Goal: Task Accomplishment & Management: Manage account settings

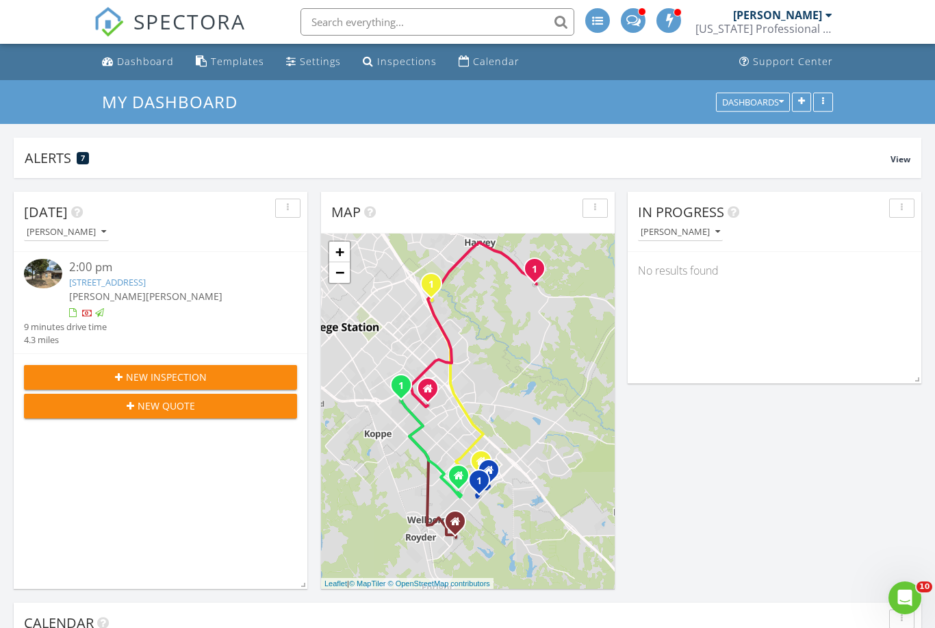
scroll to position [1109, 936]
click at [129, 65] on div "Dashboard" at bounding box center [145, 61] width 57 height 13
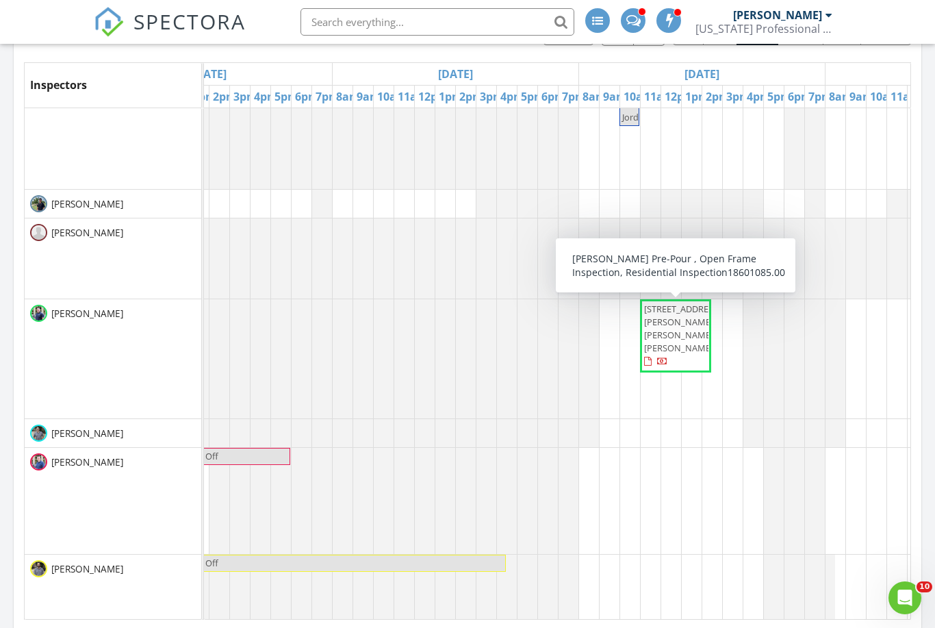
click at [675, 330] on span "7672 Muir Wood Lp, Anderson 77830" at bounding box center [682, 329] width 77 height 52
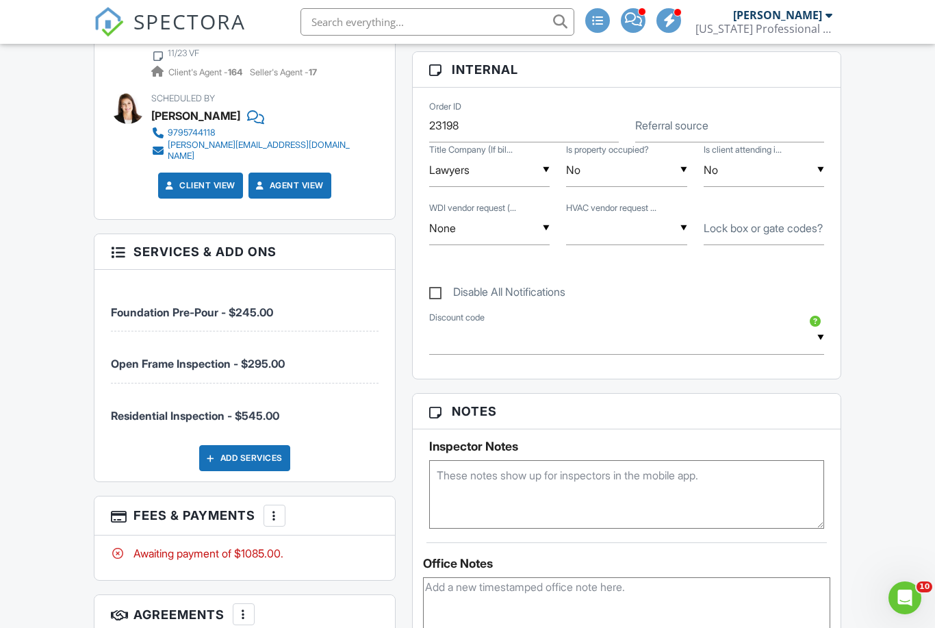
scroll to position [740, 0]
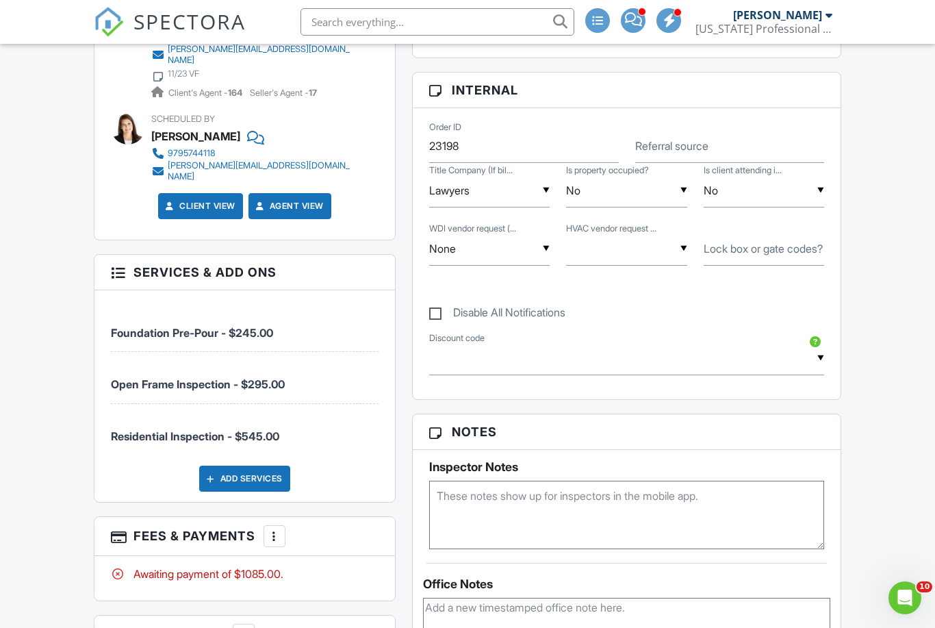
click at [277, 529] on div at bounding box center [275, 536] width 14 height 14
click at [355, 561] on li "Edit Fees & Payments" at bounding box center [343, 578] width 143 height 34
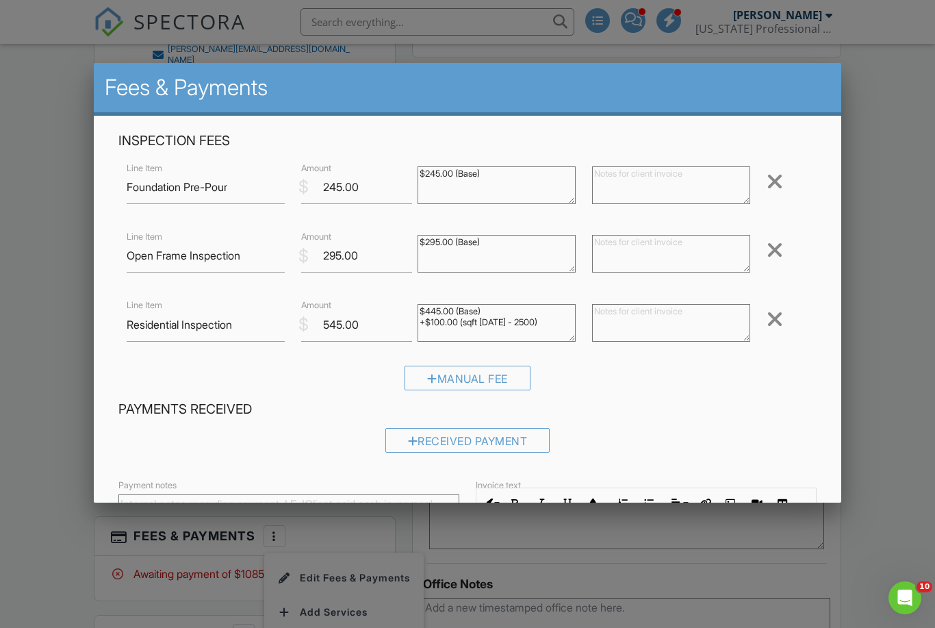
click at [782, 315] on div at bounding box center [775, 319] width 16 height 22
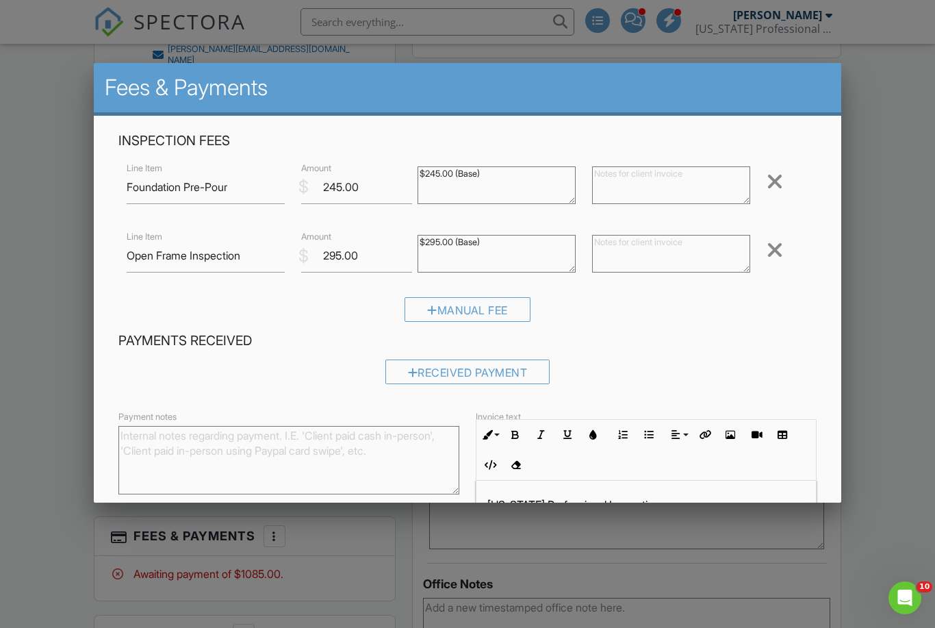
click at [782, 248] on div at bounding box center [775, 250] width 16 height 22
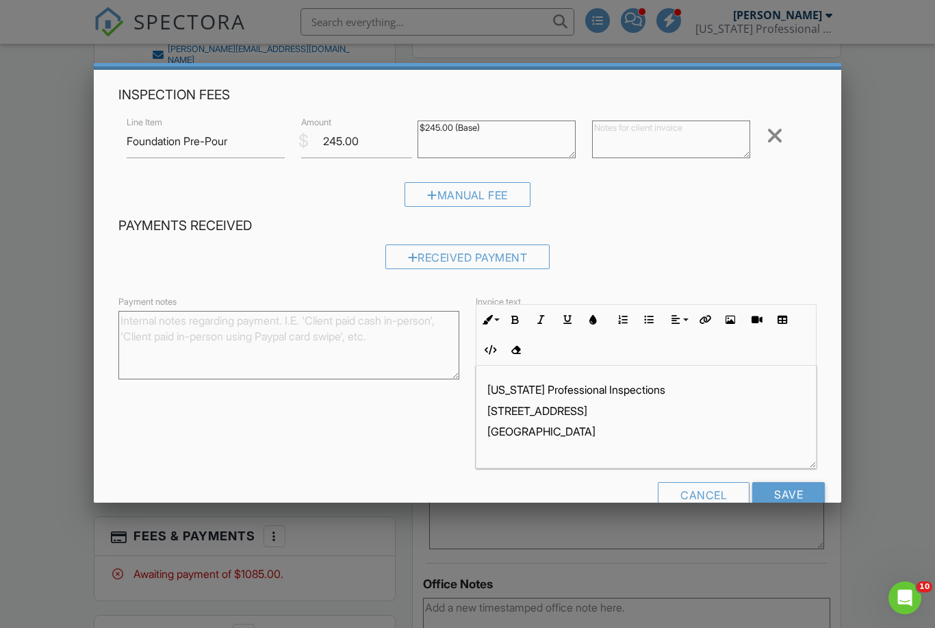
scroll to position [45, 0]
click at [790, 502] on input "Save" at bounding box center [788, 495] width 73 height 25
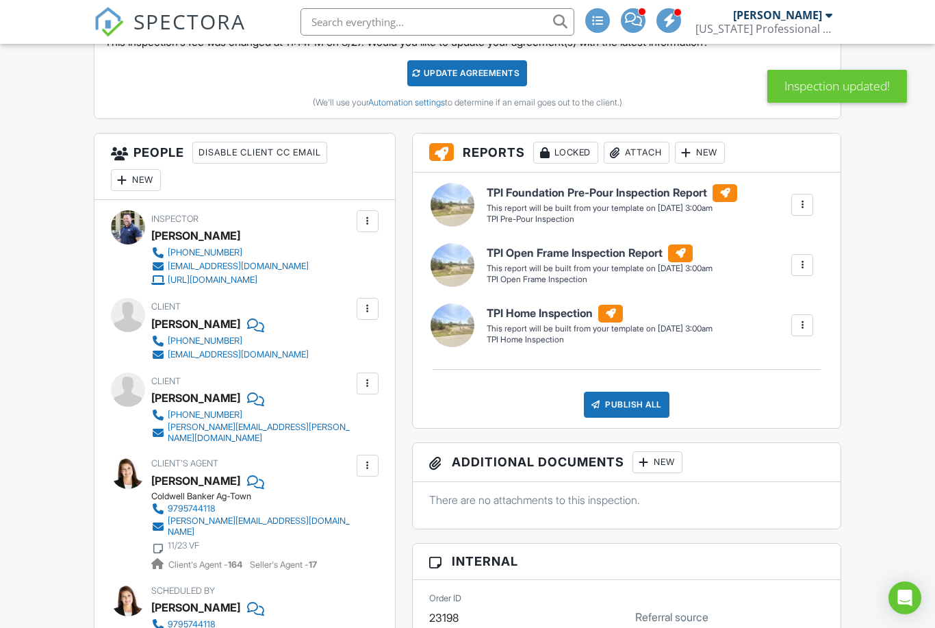
click at [810, 324] on div at bounding box center [802, 325] width 22 height 22
click at [749, 438] on link "Delete" at bounding box center [756, 432] width 103 height 15
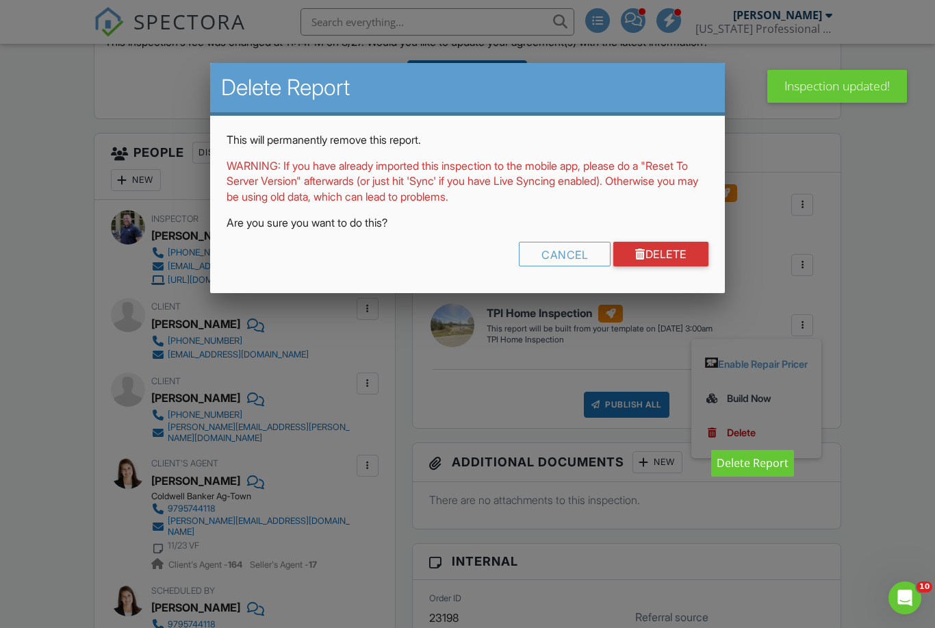
click at [676, 247] on link "Delete" at bounding box center [660, 254] width 95 height 25
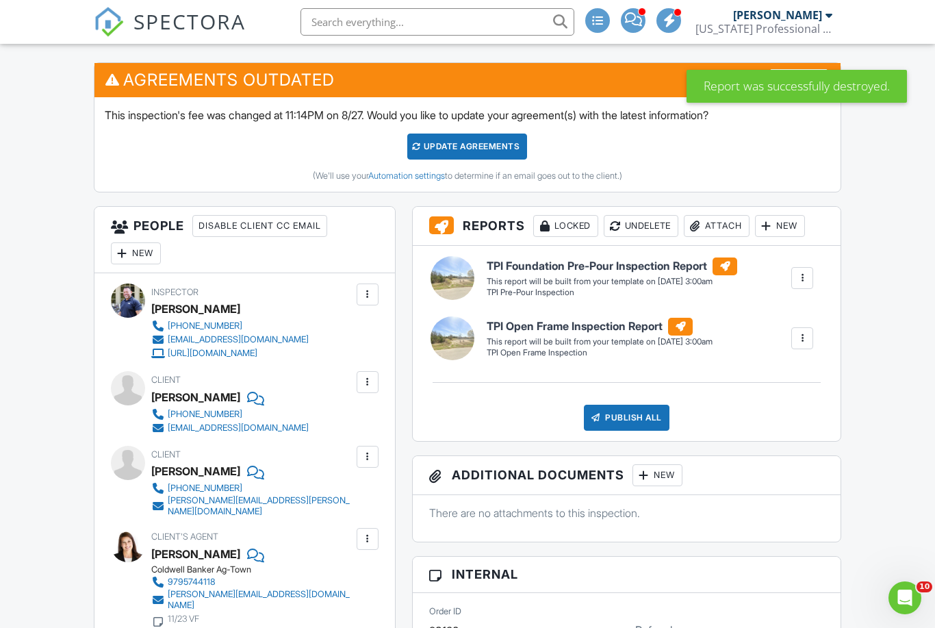
click at [713, 275] on div at bounding box center [725, 266] width 25 height 18
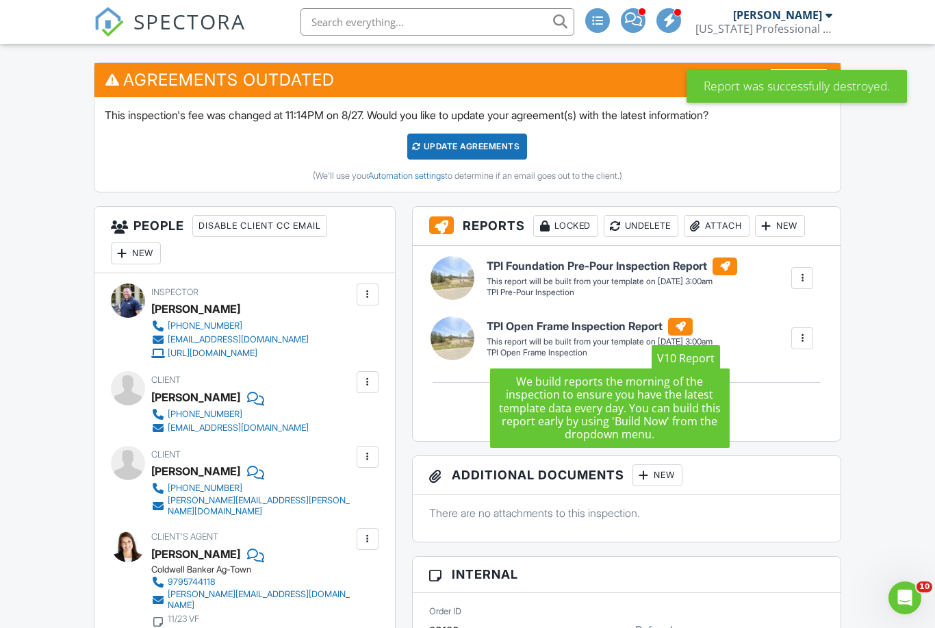
click at [804, 342] on div at bounding box center [802, 338] width 14 height 14
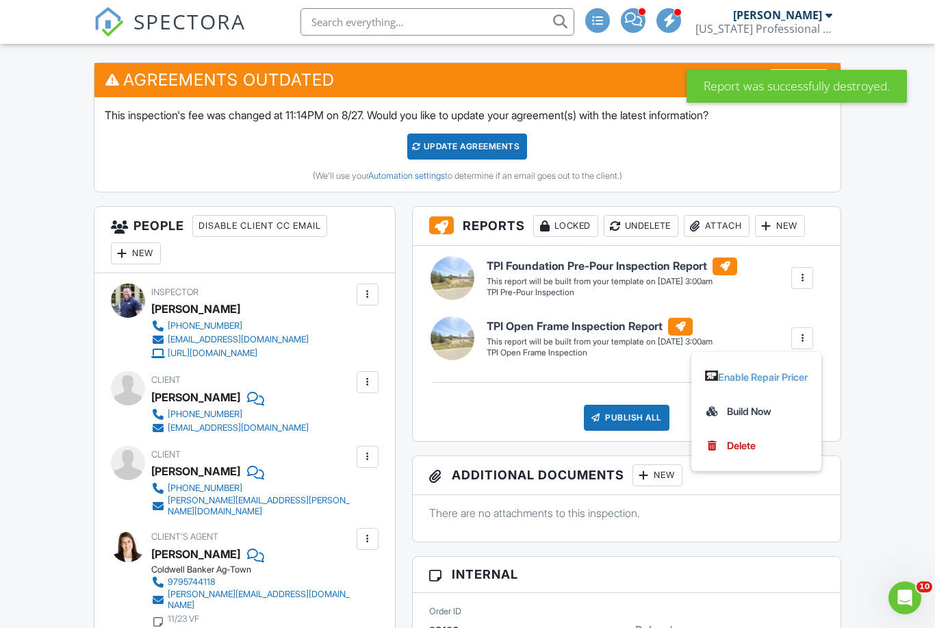
click at [753, 444] on link "Delete" at bounding box center [756, 445] width 103 height 15
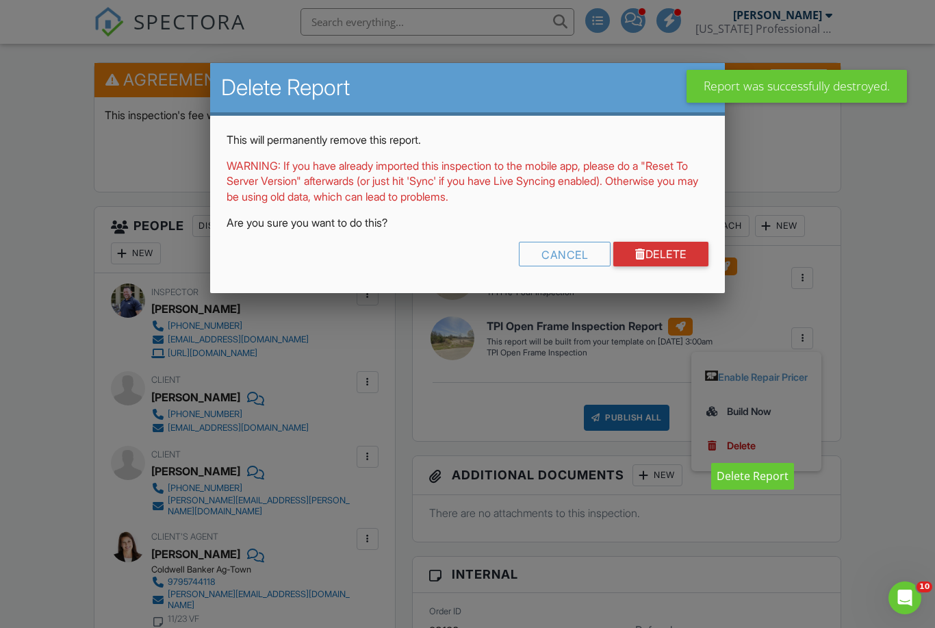
click at [681, 254] on link "Delete" at bounding box center [660, 254] width 95 height 25
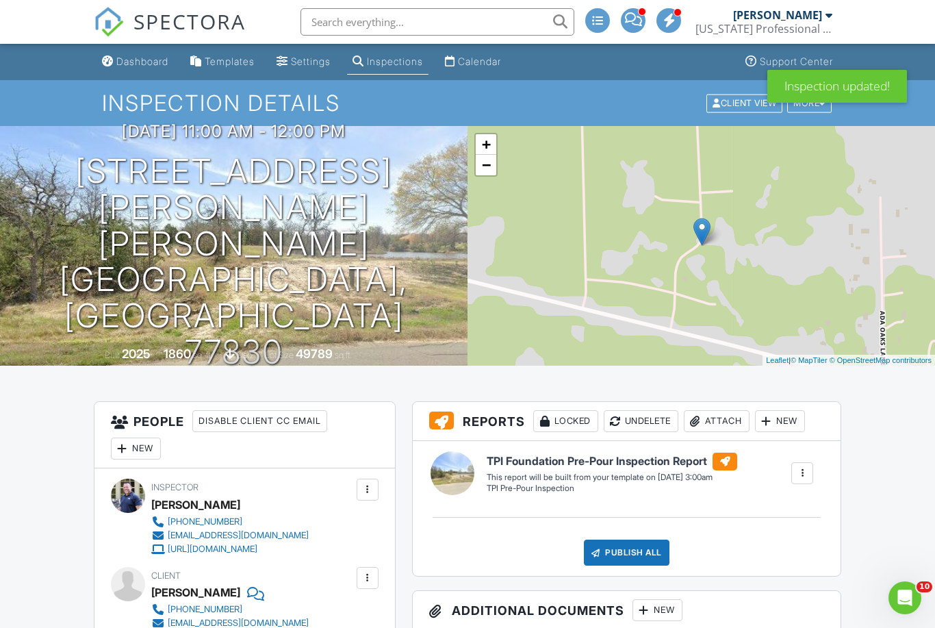
click at [501, 66] on div "Calendar" at bounding box center [479, 61] width 43 height 12
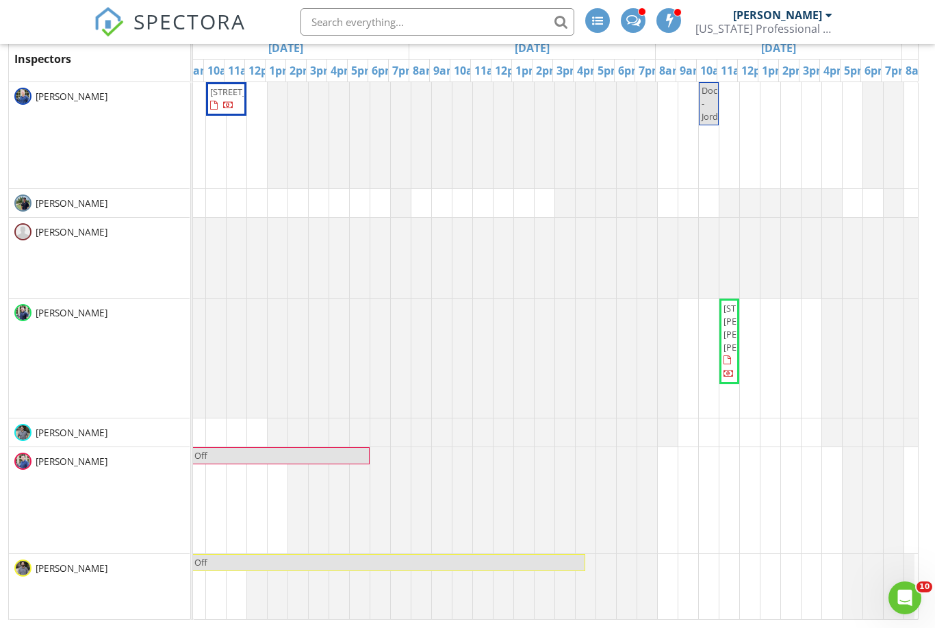
scroll to position [0, 498]
